Goal: Task Accomplishment & Management: Complete application form

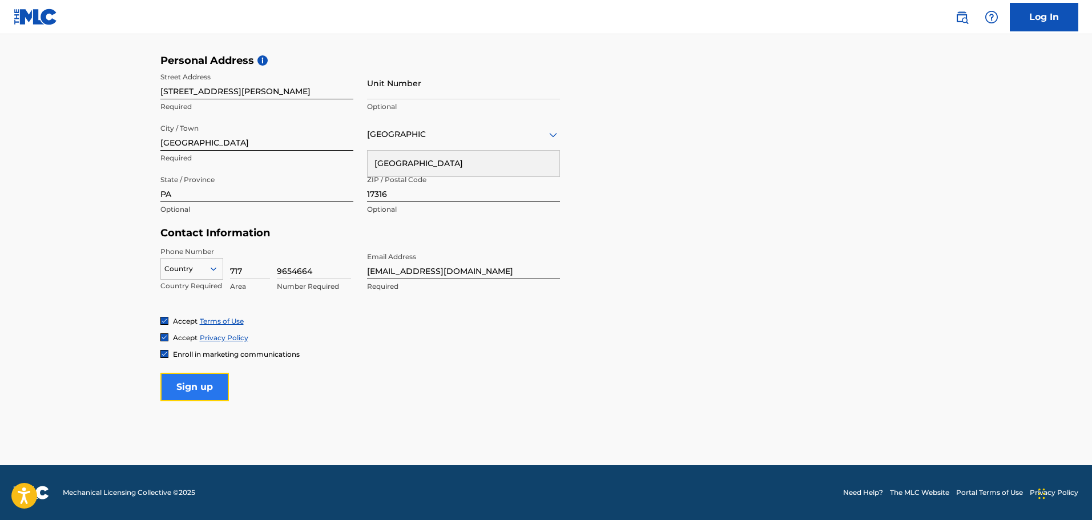
click at [208, 392] on input "Sign up" at bounding box center [194, 387] width 69 height 29
click at [214, 270] on icon at bounding box center [213, 268] width 6 height 3
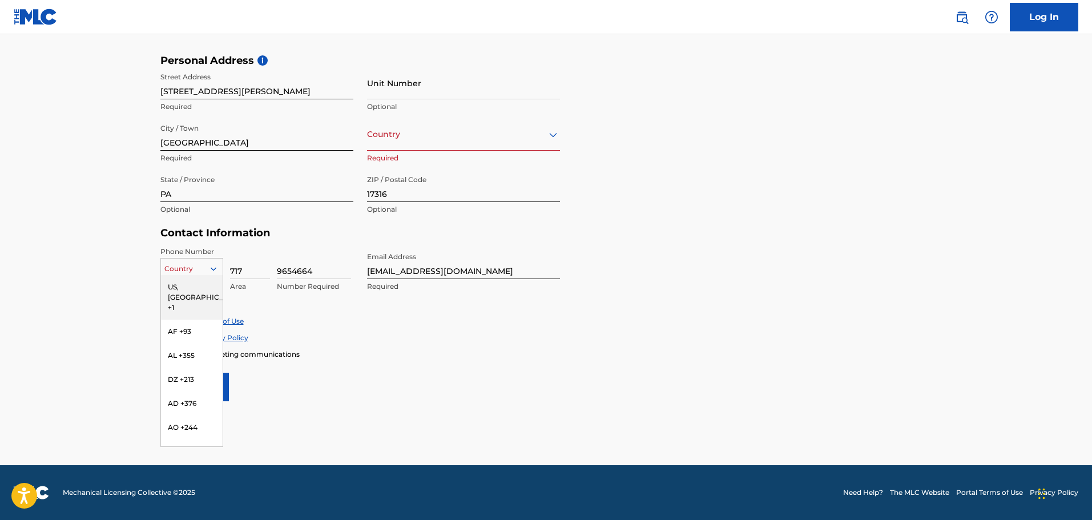
click at [198, 293] on div "US, [GEOGRAPHIC_DATA] +1" at bounding box center [192, 297] width 62 height 45
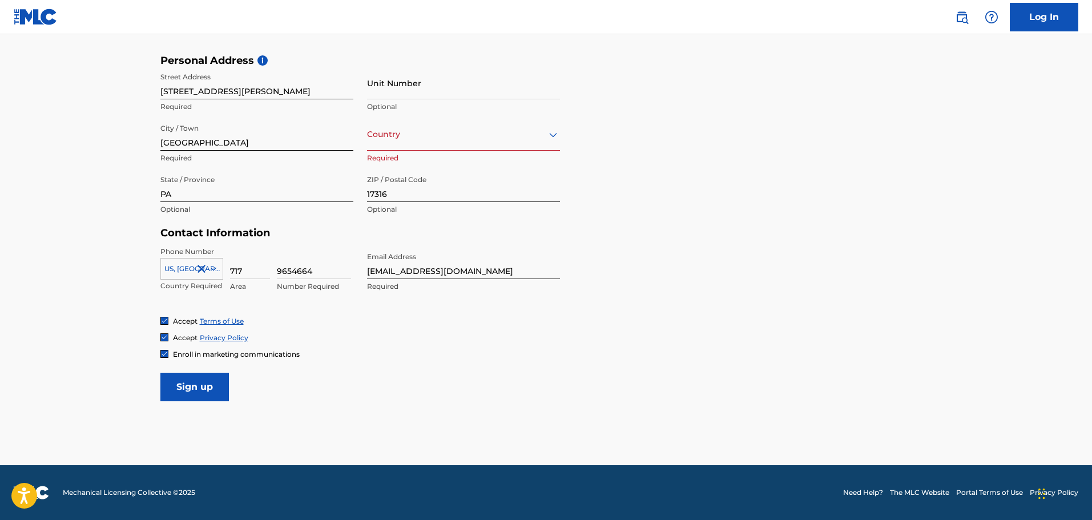
click at [384, 323] on div "Accept Terms of Use" at bounding box center [546, 321] width 772 height 10
click at [207, 387] on input "Sign up" at bounding box center [194, 387] width 69 height 29
click at [453, 142] on div "Country United States" at bounding box center [463, 134] width 193 height 33
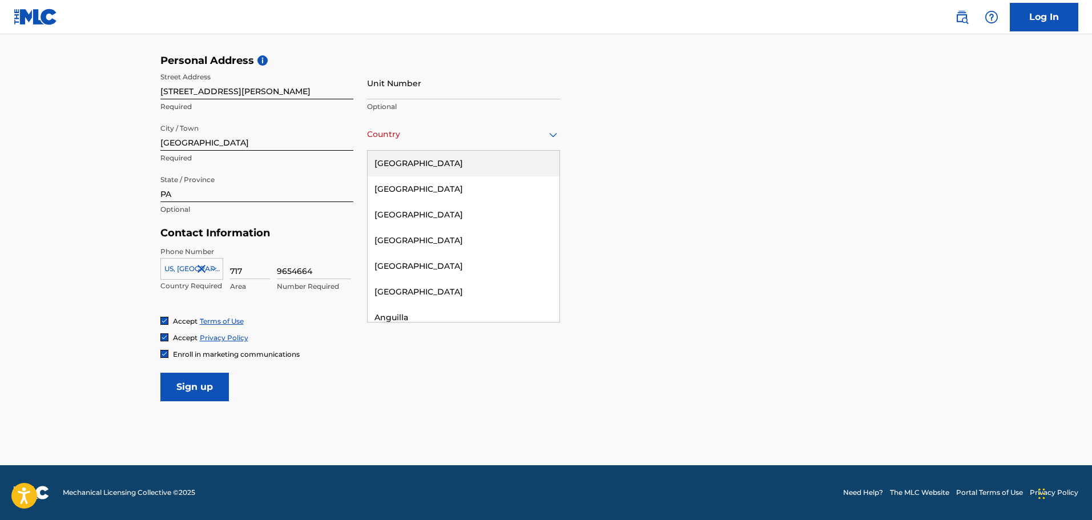
click at [443, 161] on div "United States" at bounding box center [464, 164] width 192 height 26
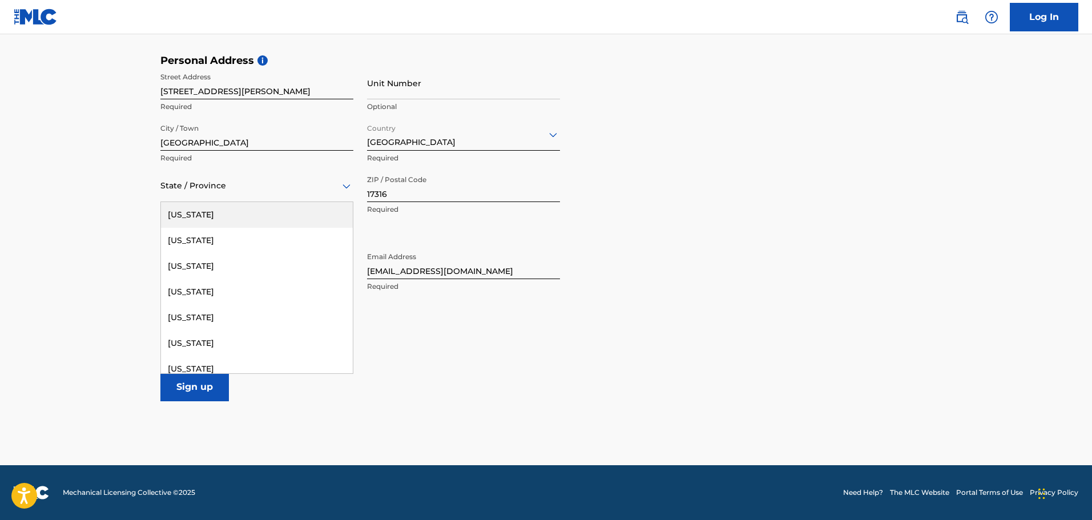
click at [235, 191] on div at bounding box center [256, 186] width 193 height 14
type input "PA"
type input "United States"
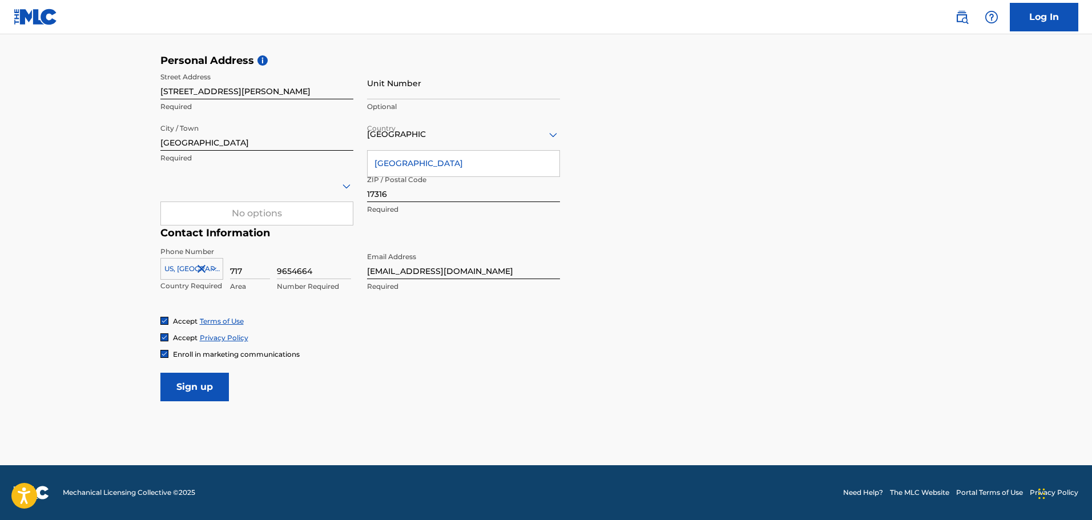
click at [347, 189] on icon at bounding box center [347, 186] width 14 height 14
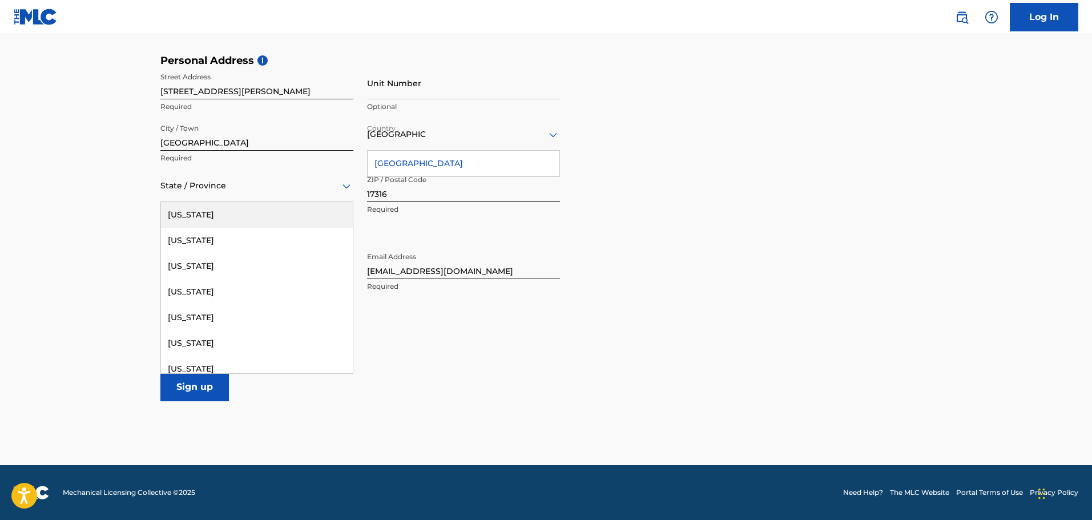
click at [347, 189] on icon at bounding box center [347, 186] width 14 height 14
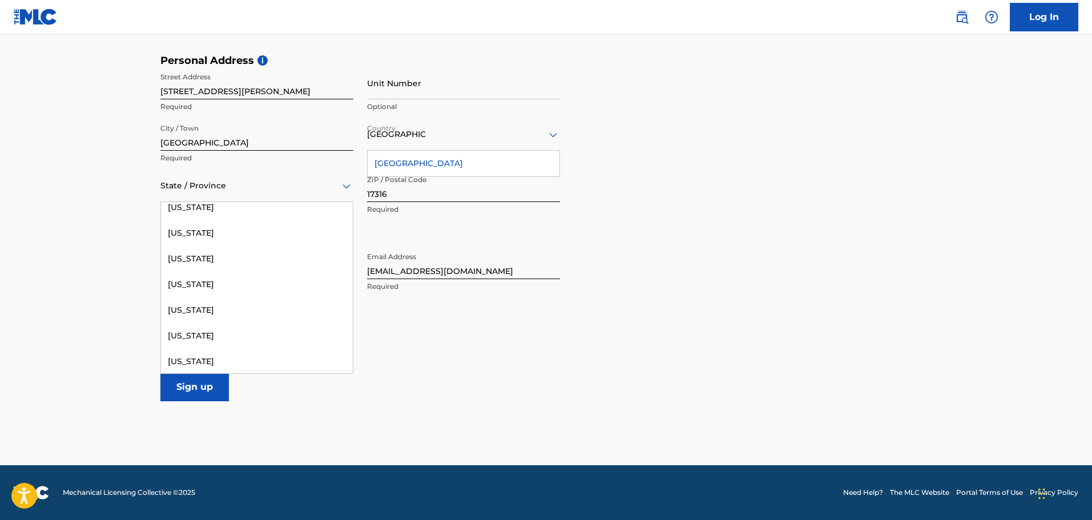
scroll to position [949, 0]
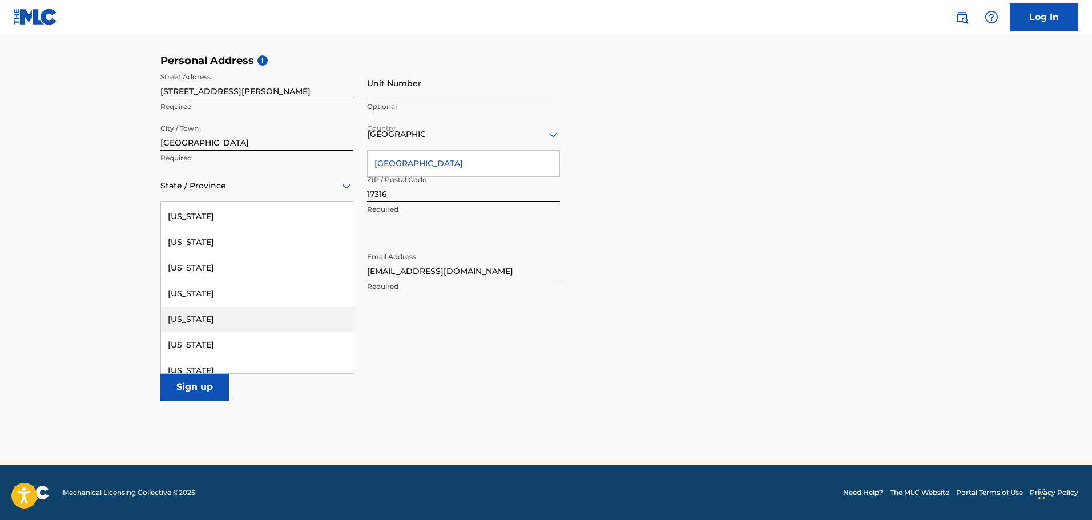
click at [254, 323] on div "Pennsylvania" at bounding box center [257, 320] width 192 height 26
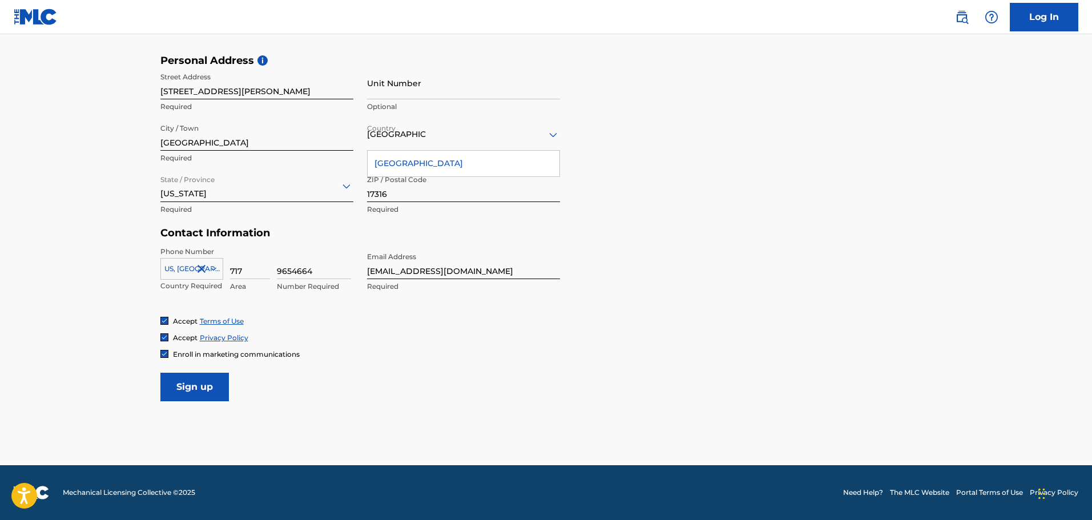
click at [413, 165] on div "United States" at bounding box center [464, 164] width 192 height 26
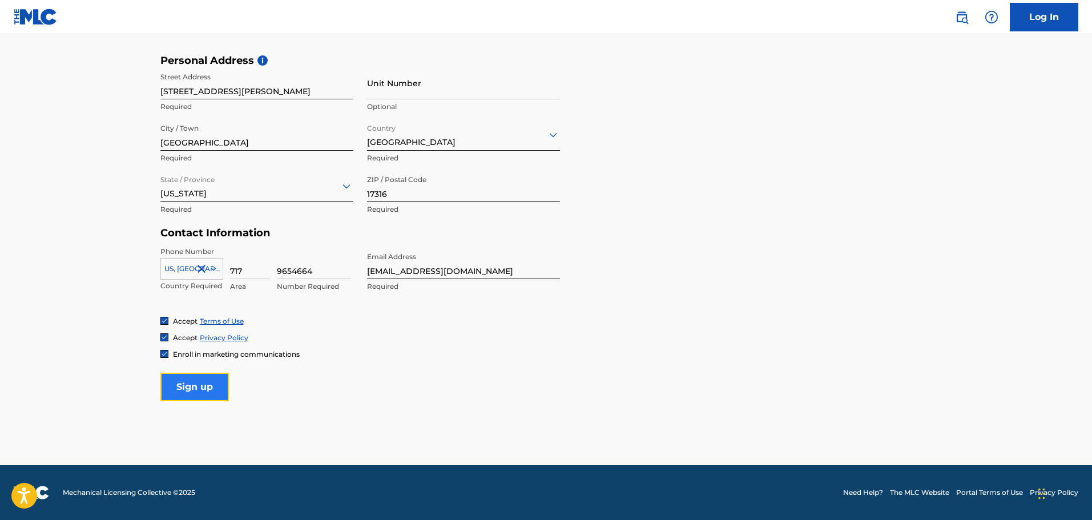
click at [197, 393] on input "Sign up" at bounding box center [194, 387] width 69 height 29
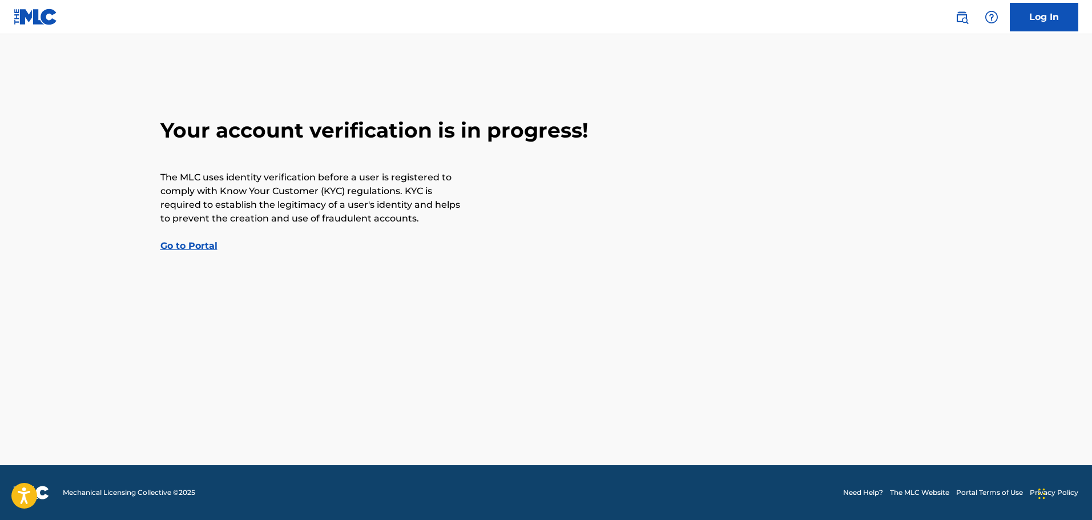
click at [179, 250] on link "Go to Portal" at bounding box center [188, 245] width 57 height 11
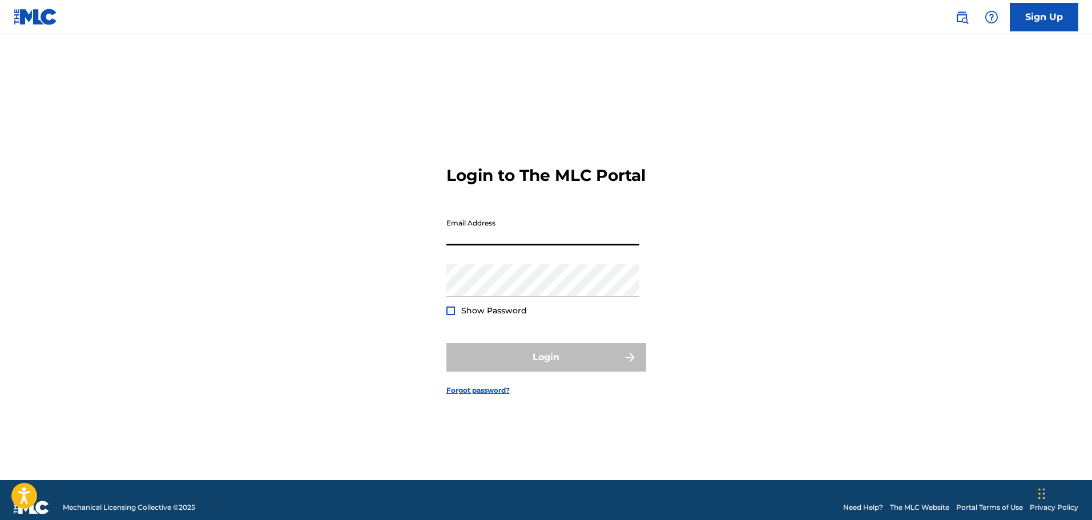
click at [464, 242] on input "Email Address" at bounding box center [543, 229] width 193 height 33
type input "[EMAIL_ADDRESS][DOMAIN_NAME]"
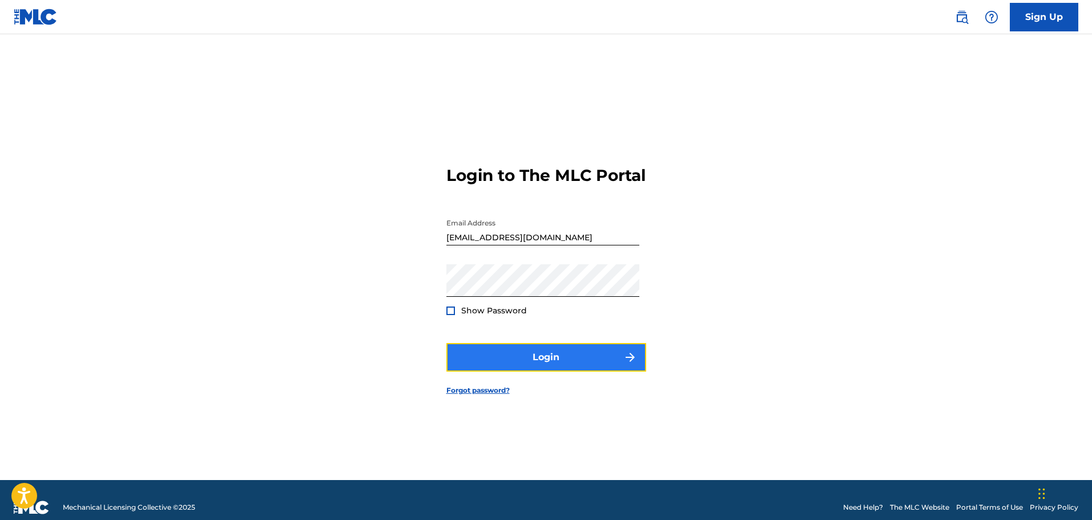
click at [488, 361] on button "Login" at bounding box center [547, 357] width 200 height 29
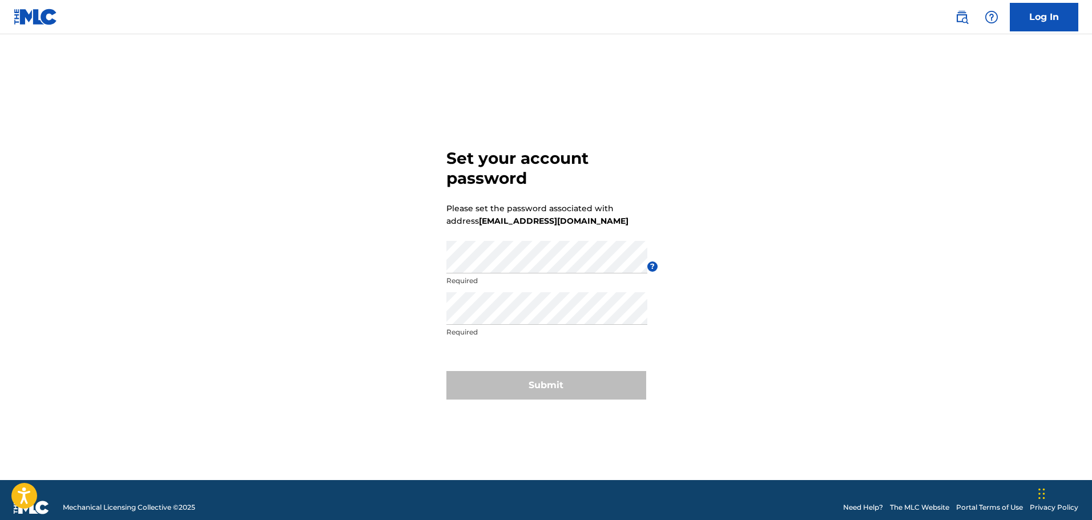
click at [496, 286] on div "Password Required" at bounding box center [547, 266] width 201 height 51
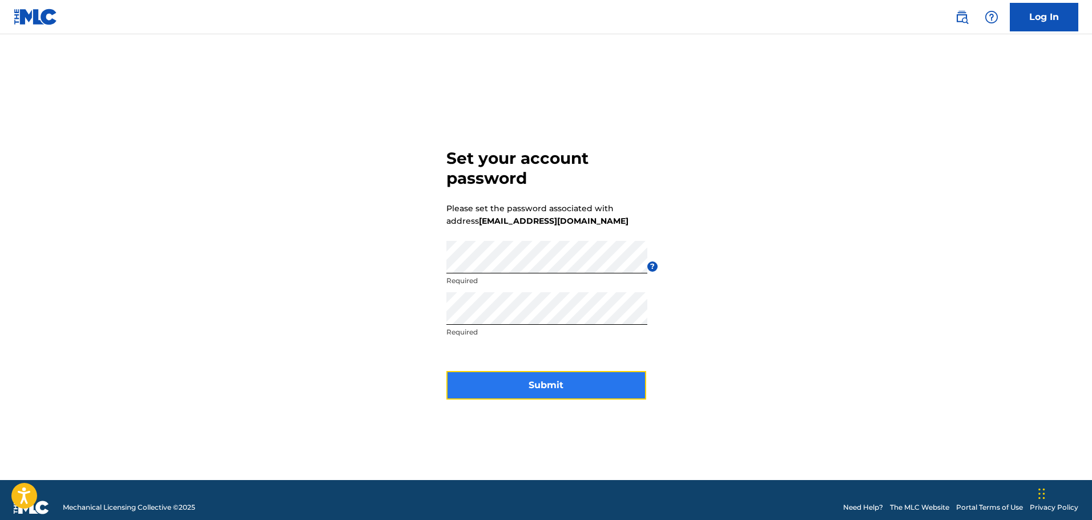
click at [525, 388] on button "Submit" at bounding box center [547, 385] width 200 height 29
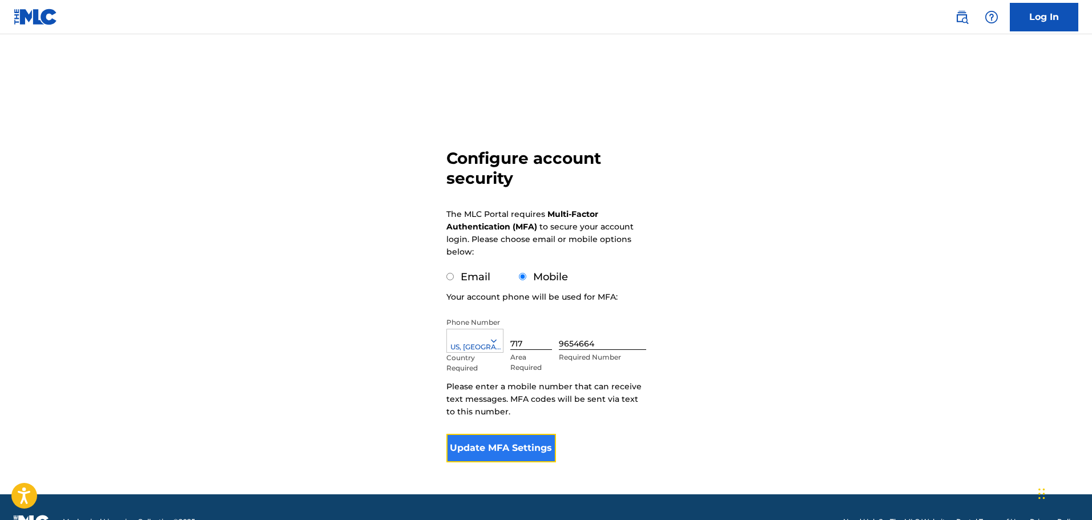
click at [504, 449] on button "Update MFA Settings" at bounding box center [502, 448] width 110 height 29
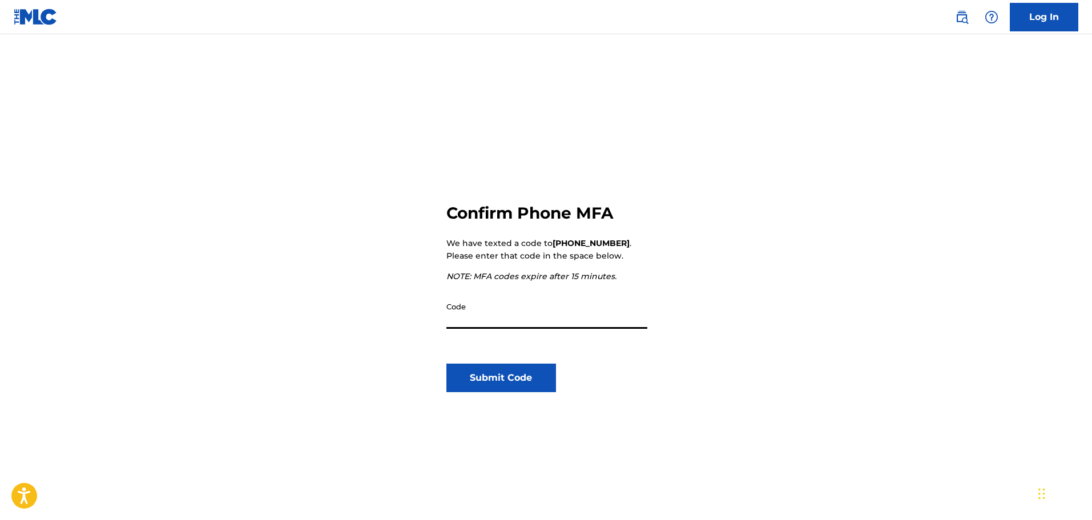
click at [476, 315] on input "Code" at bounding box center [547, 312] width 201 height 33
type input "262362"
click at [510, 382] on button "Submit Code" at bounding box center [502, 378] width 110 height 29
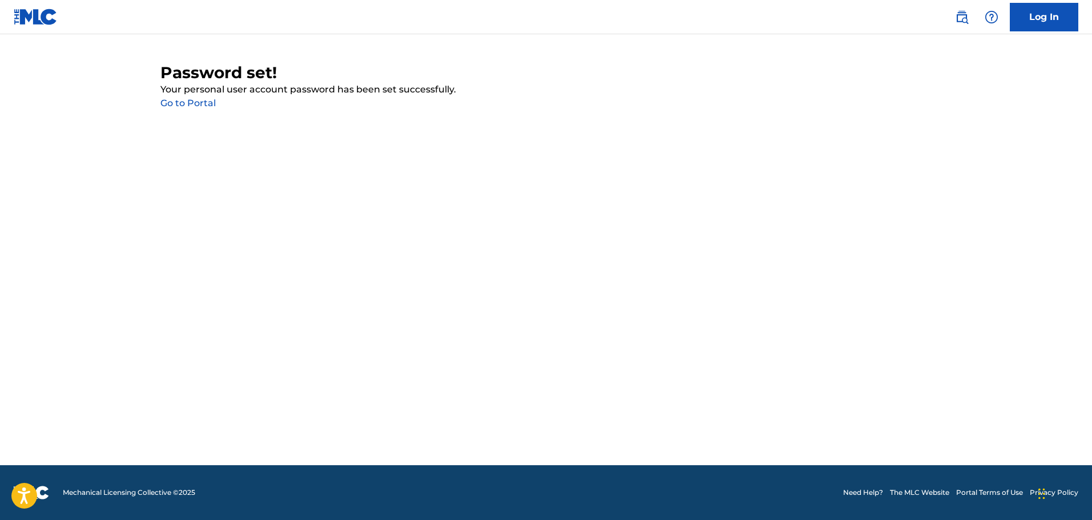
click at [192, 103] on link "Go to Portal" at bounding box center [187, 103] width 55 height 11
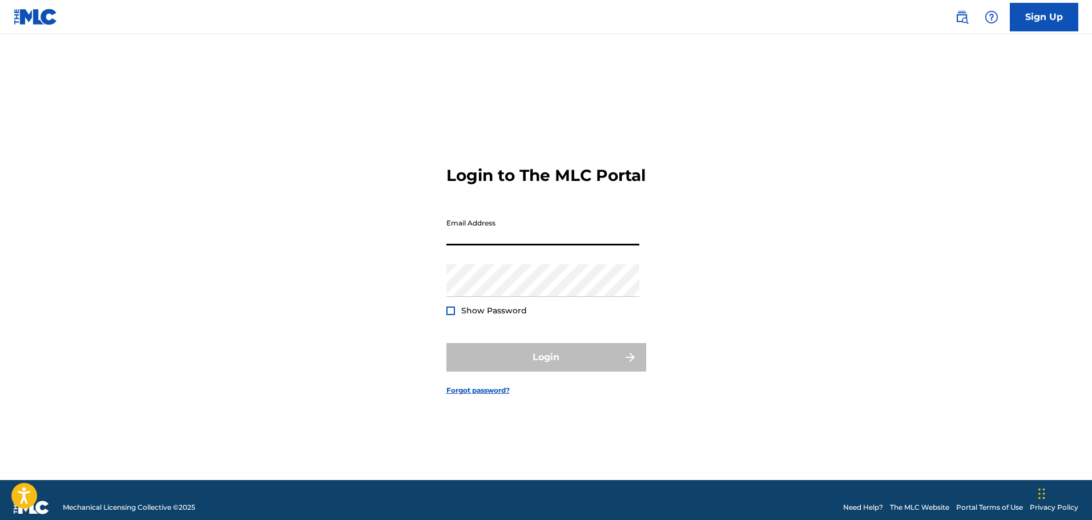
click at [479, 238] on input "Email Address" at bounding box center [543, 229] width 193 height 33
type input "[EMAIL_ADDRESS][DOMAIN_NAME]"
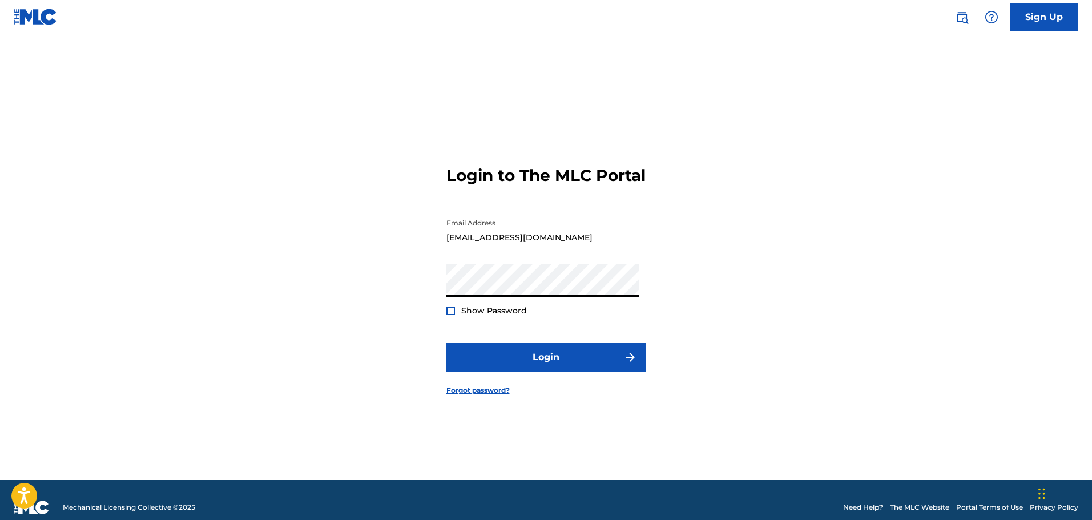
click at [449, 315] on div at bounding box center [451, 311] width 9 height 9
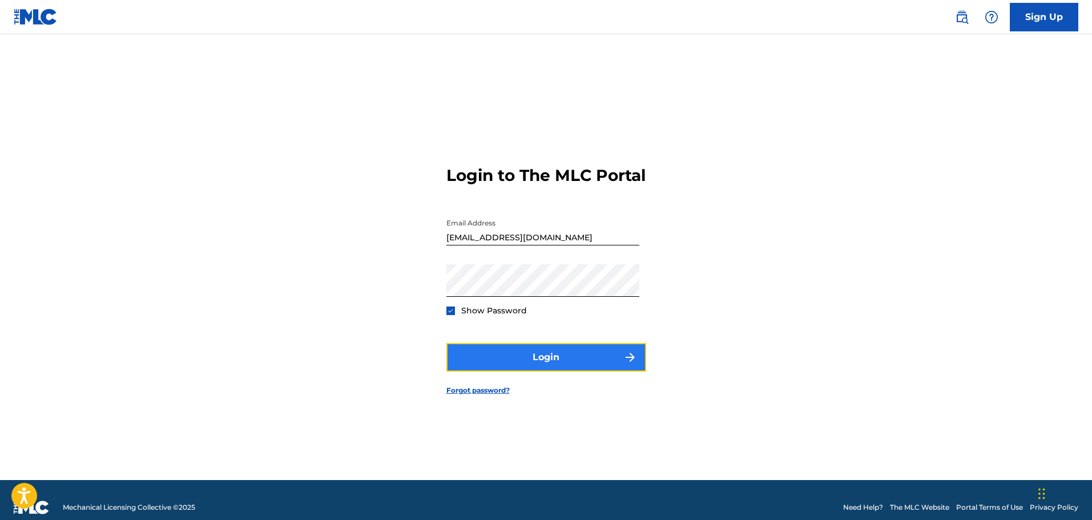
click at [516, 364] on button "Login" at bounding box center [547, 357] width 200 height 29
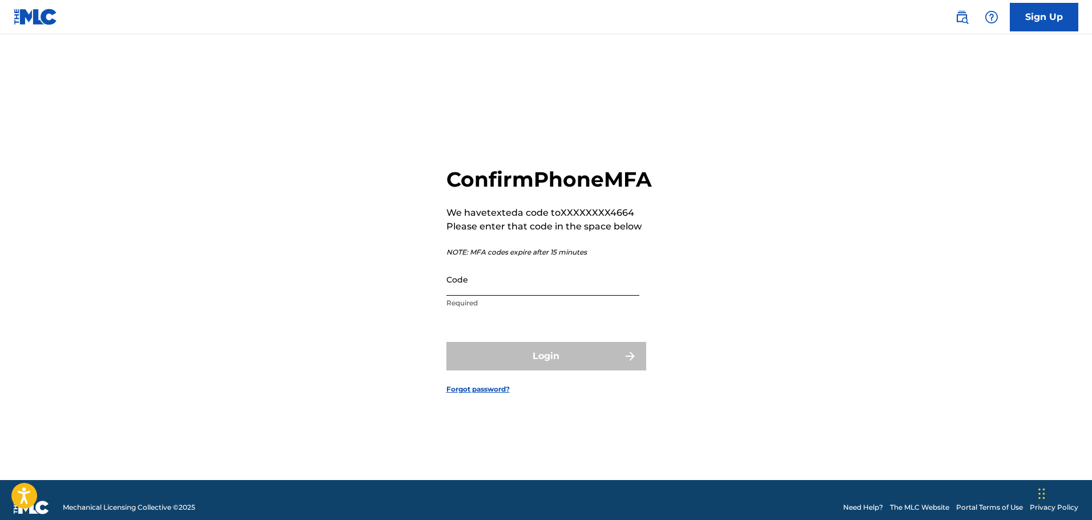
click at [481, 296] on input "Code" at bounding box center [543, 279] width 193 height 33
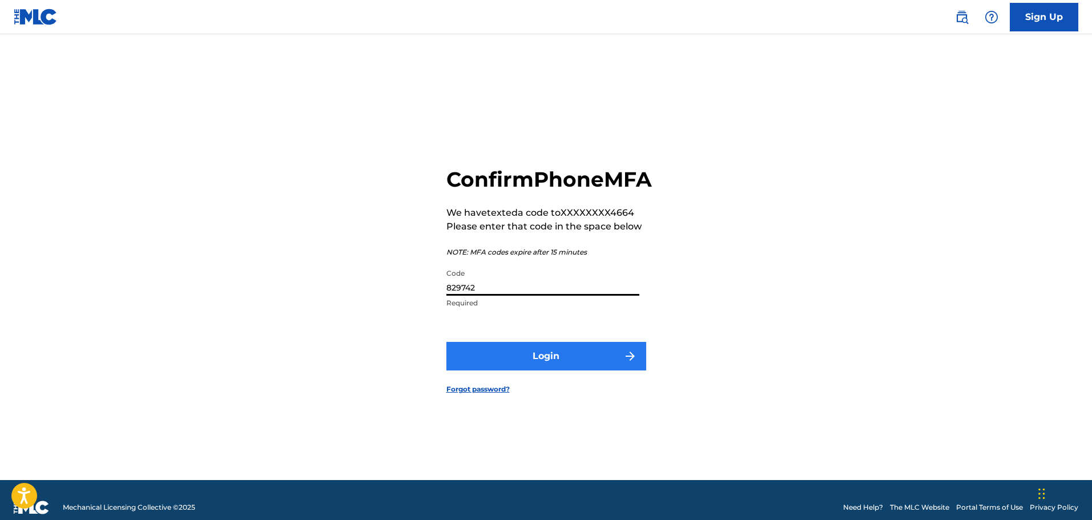
type input "829742"
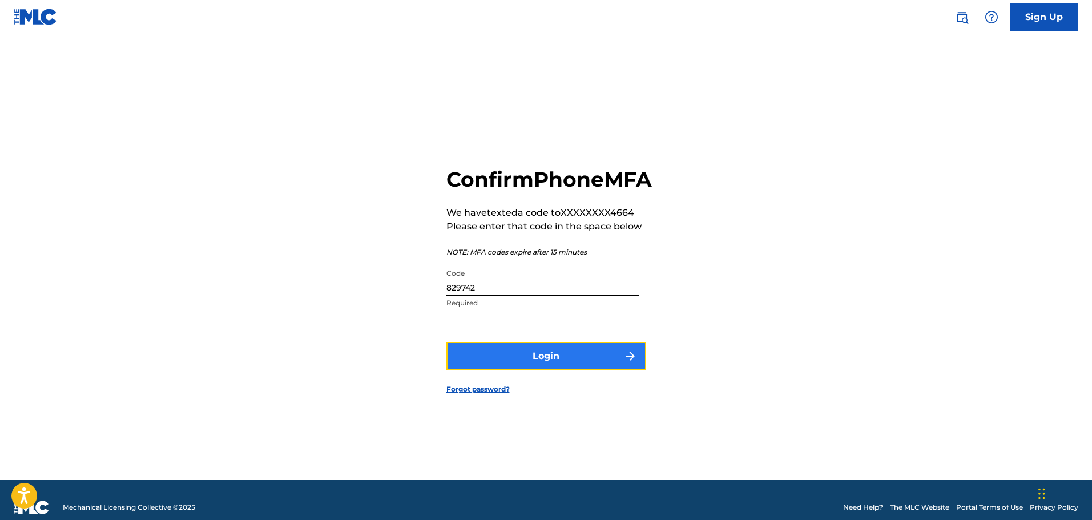
click at [538, 371] on button "Login" at bounding box center [547, 356] width 200 height 29
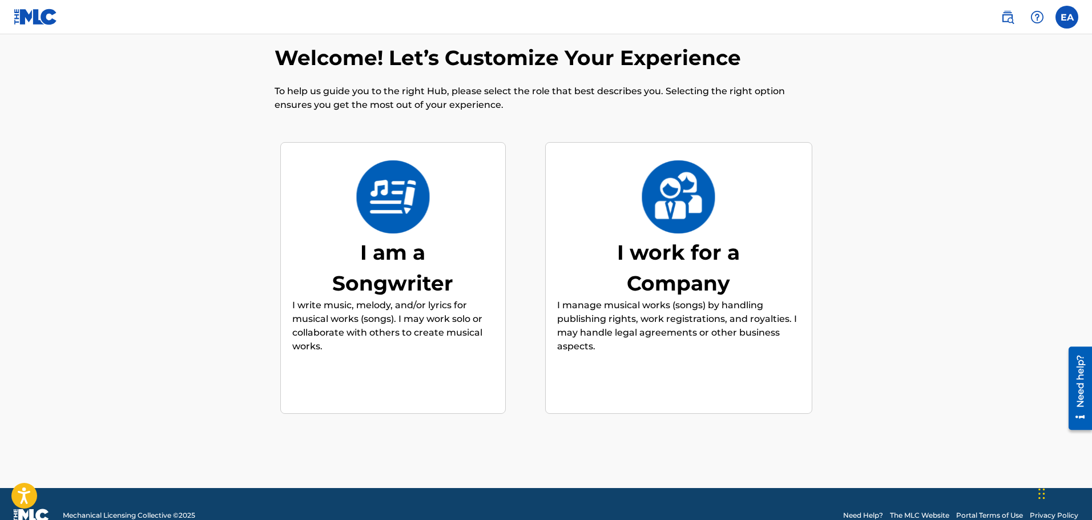
click at [411, 204] on img at bounding box center [393, 196] width 75 height 73
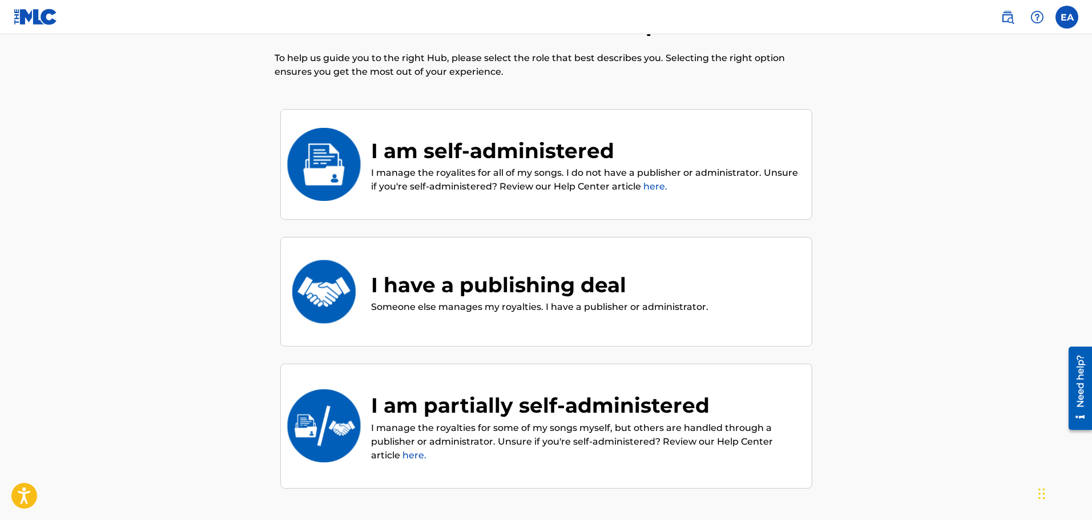
click at [497, 303] on p "Someone else manages my royalties. I have a publisher or administrator." at bounding box center [539, 307] width 337 height 14
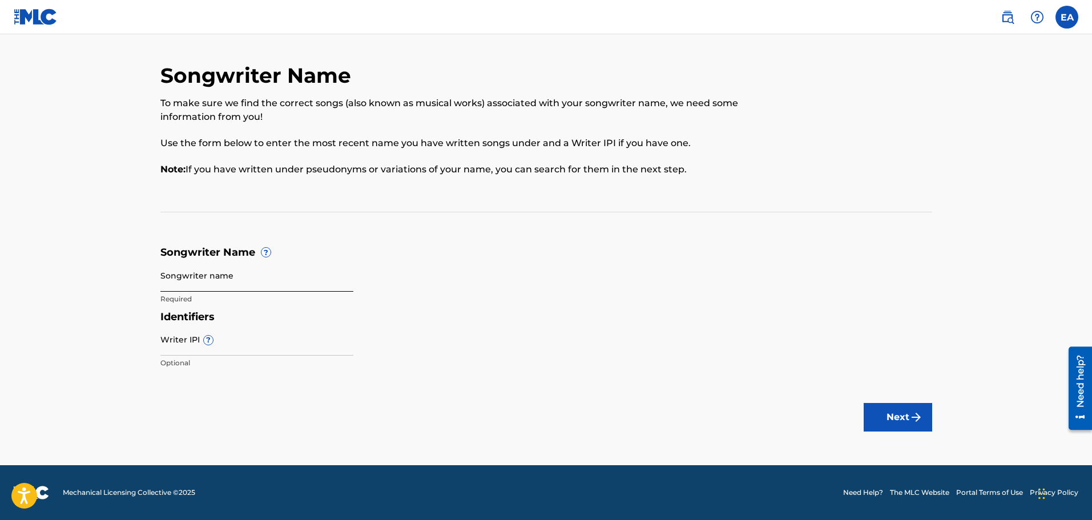
click at [198, 282] on input "Songwriter name" at bounding box center [256, 275] width 193 height 33
type input "[PERSON_NAME][MEDICAL_DATA]"
click at [183, 352] on input "Writer IPI ?" at bounding box center [256, 339] width 193 height 33
click at [1066, 17] on label at bounding box center [1067, 17] width 23 height 23
click at [1067, 17] on input "EA [PERSON_NAME][MEDICAL_DATA] [EMAIL_ADDRESS][DOMAIN_NAME] Notification Prefer…" at bounding box center [1067, 17] width 0 height 0
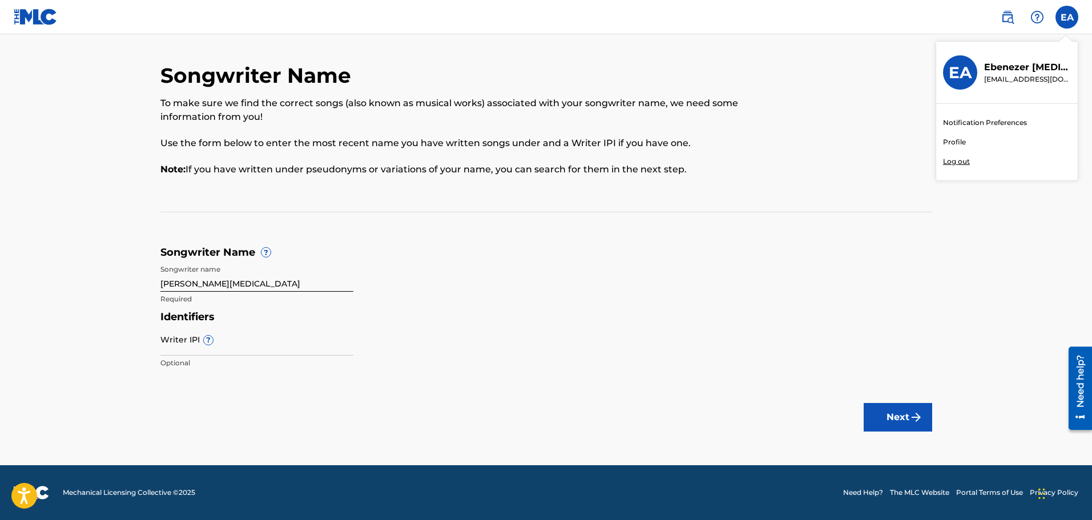
click at [961, 76] on h3 "EA" at bounding box center [960, 73] width 23 height 20
click at [1067, 17] on input "EA [PERSON_NAME][MEDICAL_DATA] [EMAIL_ADDRESS][DOMAIN_NAME] Notification Prefer…" at bounding box center [1067, 17] width 0 height 0
click at [791, 247] on h5 "Songwriter Name ?" at bounding box center [546, 252] width 772 height 13
